Goal: Information Seeking & Learning: Learn about a topic

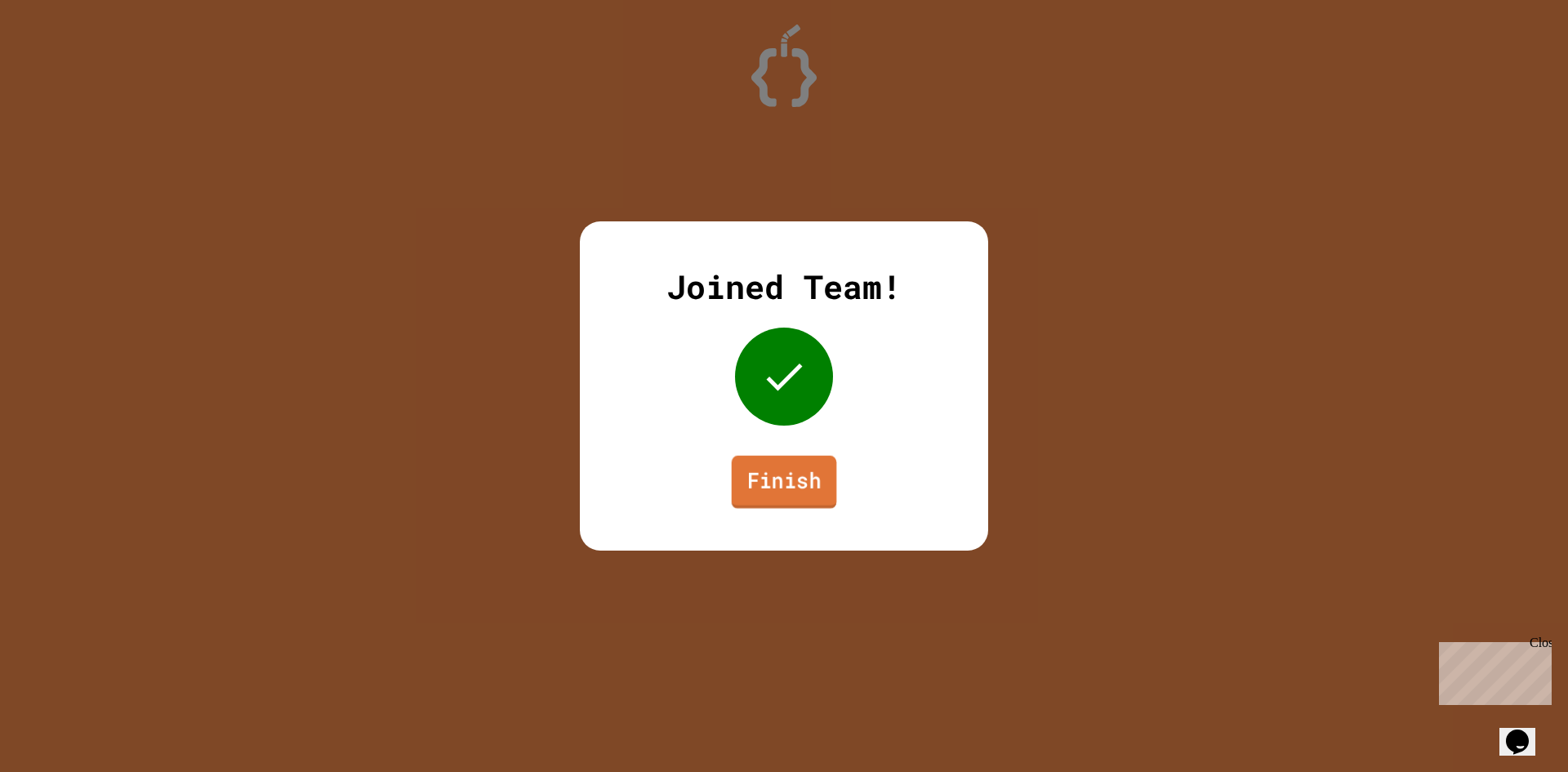
click at [764, 442] on div "Joined Team! Finish" at bounding box center [784, 386] width 409 height 330
click at [775, 469] on link "Finish" at bounding box center [784, 484] width 111 height 51
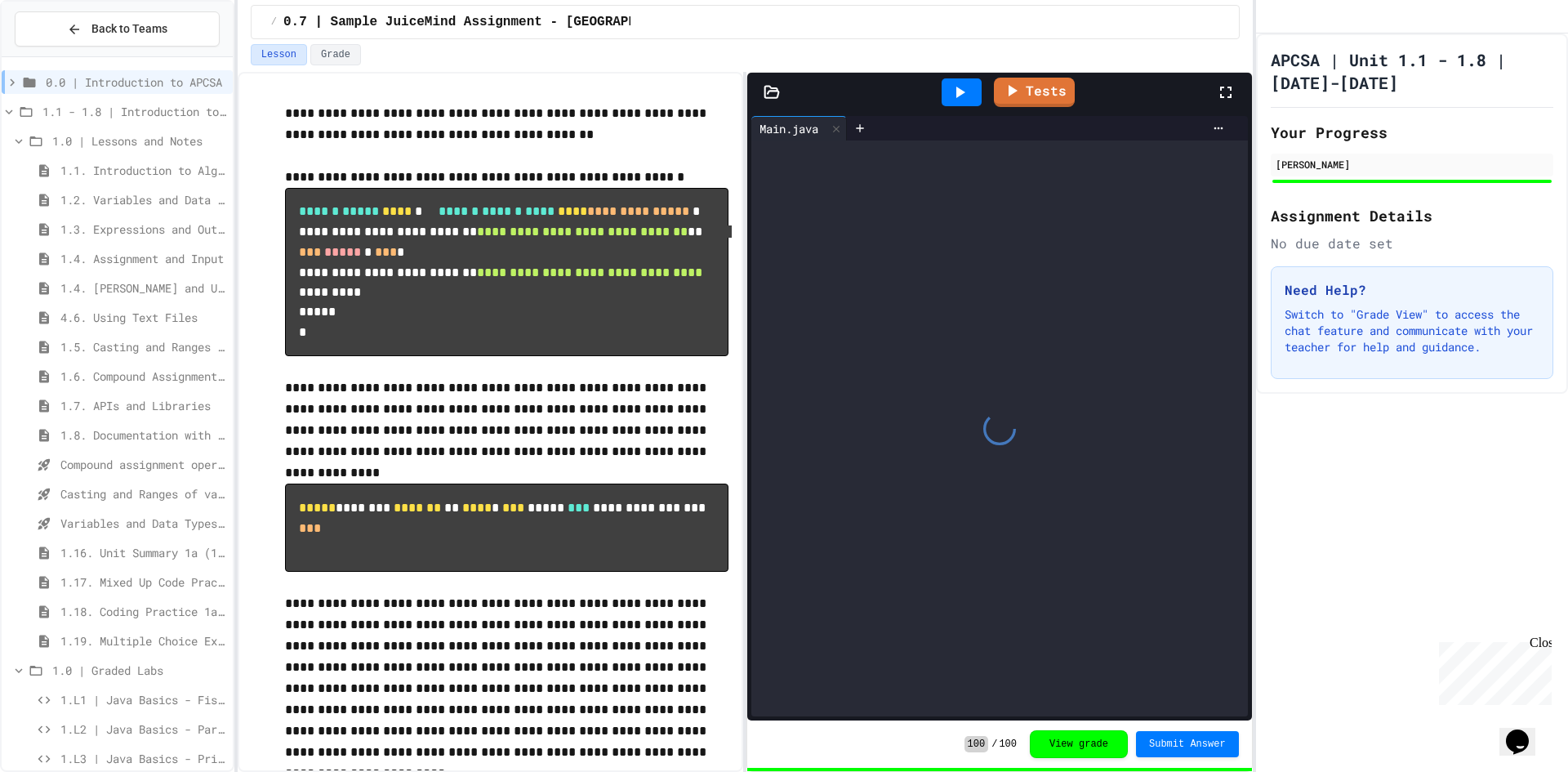
click at [123, 355] on span "1.5. Casting and Ranges of Values" at bounding box center [144, 347] width 166 height 17
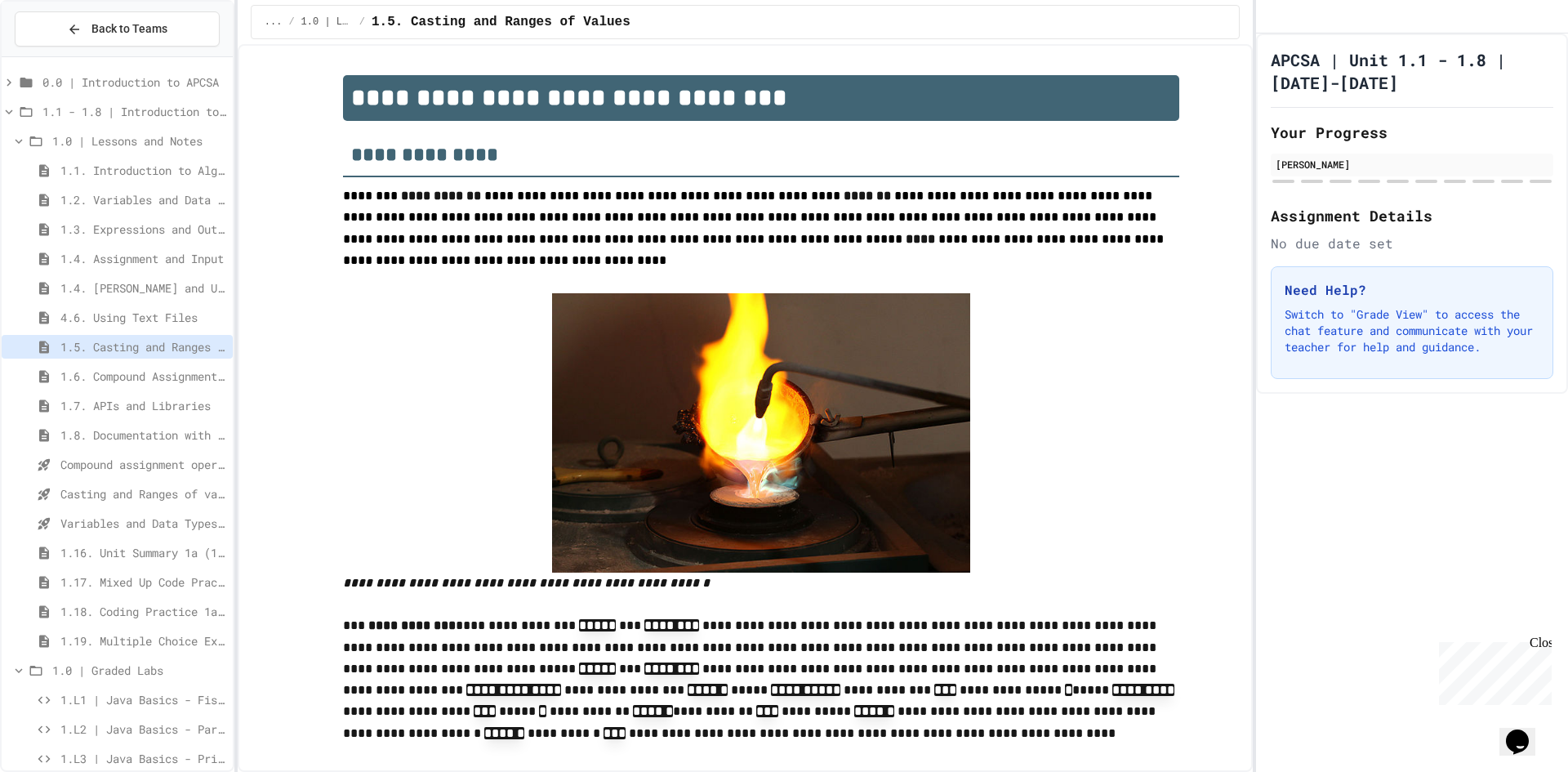
click at [240, 169] on div "**********" at bounding box center [784, 386] width 1568 height 772
